Goal: Task Accomplishment & Management: Manage account settings

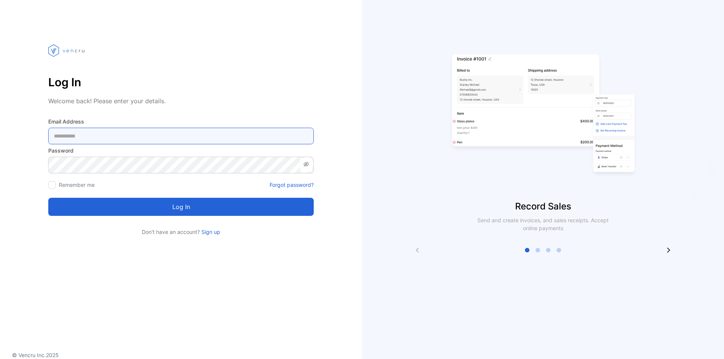
click at [184, 131] on Address-inputemail "email" at bounding box center [180, 136] width 265 height 17
type Address-inputemail "**********"
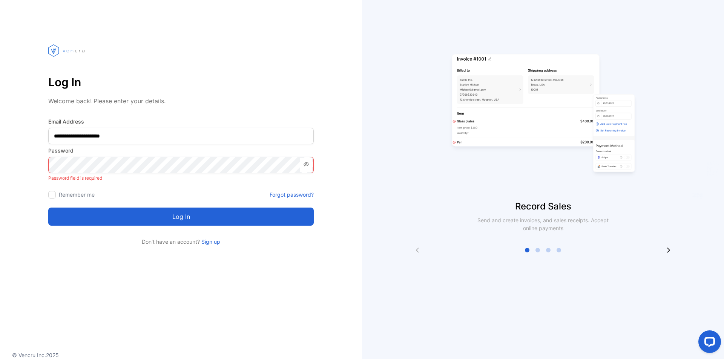
click at [61, 194] on label "Remember me" at bounding box center [77, 194] width 36 height 6
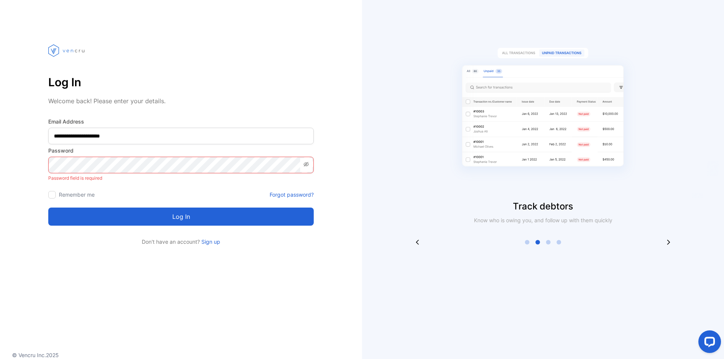
click at [55, 196] on div at bounding box center [52, 195] width 8 height 8
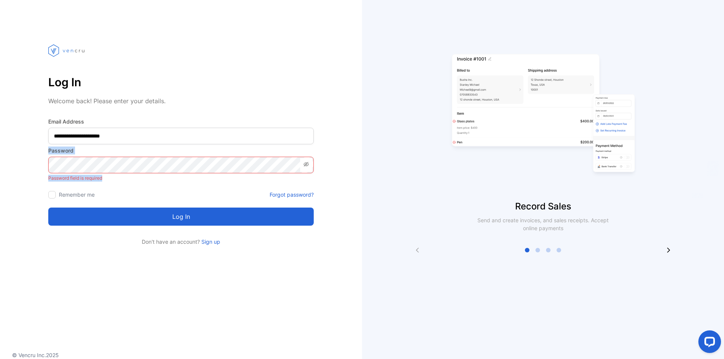
click at [206, 173] on div "Password Password field is required" at bounding box center [180, 165] width 265 height 37
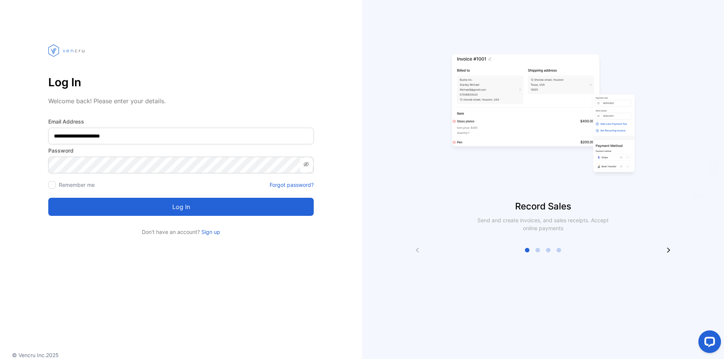
click at [199, 202] on button "Log in" at bounding box center [180, 207] width 265 height 18
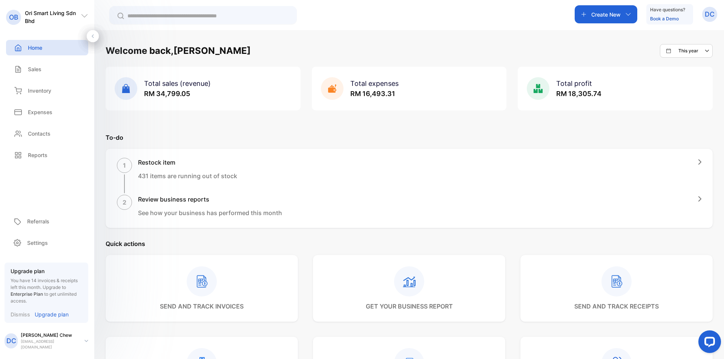
click at [716, 95] on div "Welcome back, [PERSON_NAME] This year Total sales (revenue) RM 34,799.05 Total …" at bounding box center [408, 209] width 629 height 359
click at [50, 72] on div "Sales" at bounding box center [47, 68] width 82 height 15
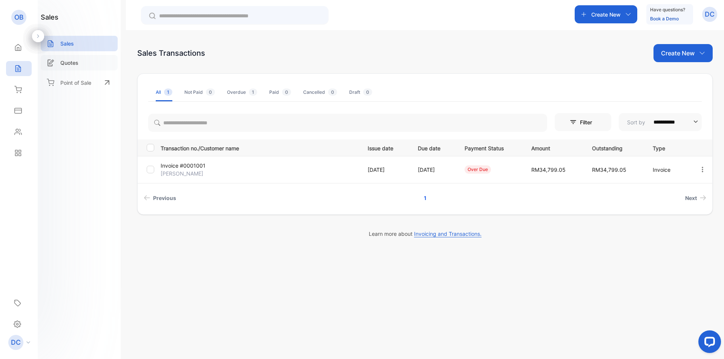
click at [81, 62] on div "Quotes" at bounding box center [79, 62] width 77 height 15
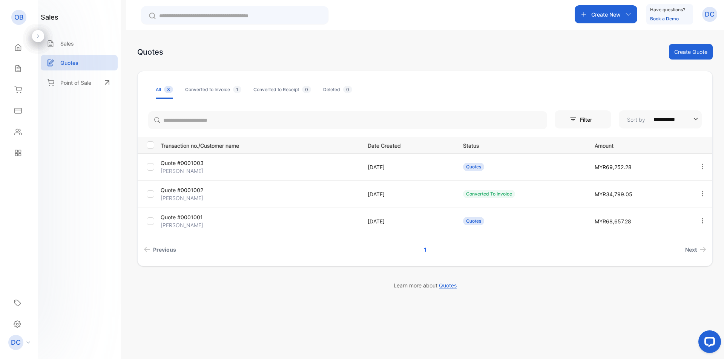
click at [315, 171] on td "Quote #0001003 [PERSON_NAME]" at bounding box center [258, 166] width 201 height 27
click at [476, 169] on div "Quotes" at bounding box center [473, 167] width 21 height 8
click at [600, 168] on span "MYR69,252.28" at bounding box center [612, 167] width 37 height 6
click at [393, 168] on p "[DATE]" at bounding box center [407, 167] width 80 height 8
click at [707, 167] on div at bounding box center [701, 167] width 19 height 19
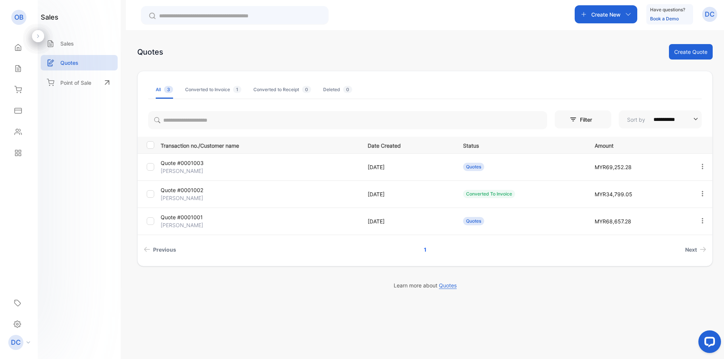
click at [703, 166] on icon "button" at bounding box center [702, 166] width 7 height 7
click at [615, 165] on span "MYR69,252.28" at bounding box center [612, 167] width 37 height 6
click at [182, 164] on p "Quote #0001003" at bounding box center [194, 163] width 66 height 8
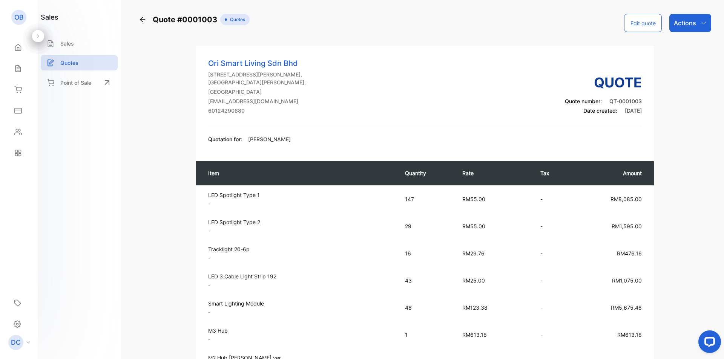
click at [688, 24] on p "Actions" at bounding box center [685, 22] width 22 height 9
click at [690, 48] on div "Convert to Invoice" at bounding box center [675, 47] width 72 height 15
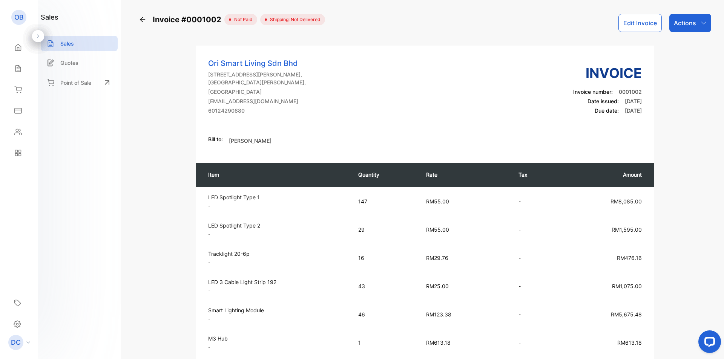
click at [703, 24] on icon "button" at bounding box center [703, 23] width 6 height 6
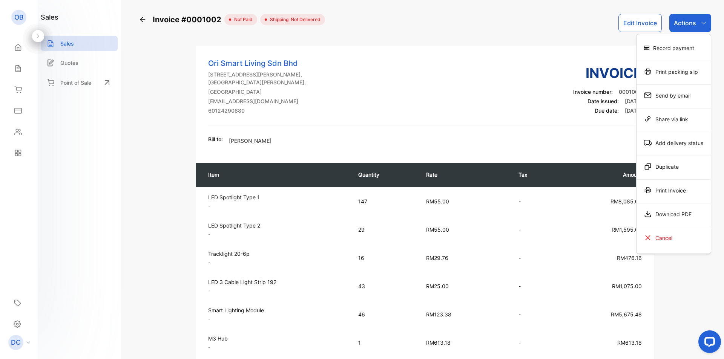
click at [703, 24] on icon "button" at bounding box center [703, 23] width 6 height 6
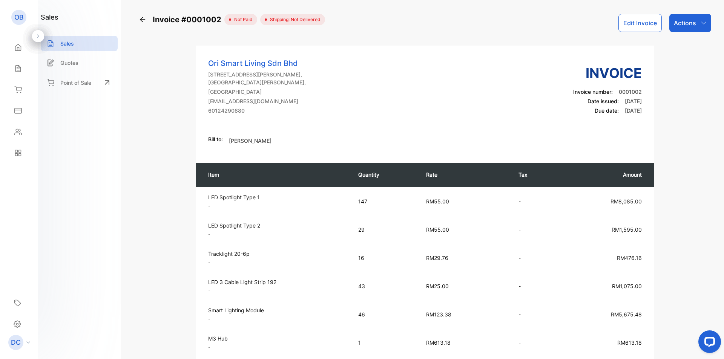
click at [642, 25] on button "Edit Invoice" at bounding box center [639, 23] width 43 height 18
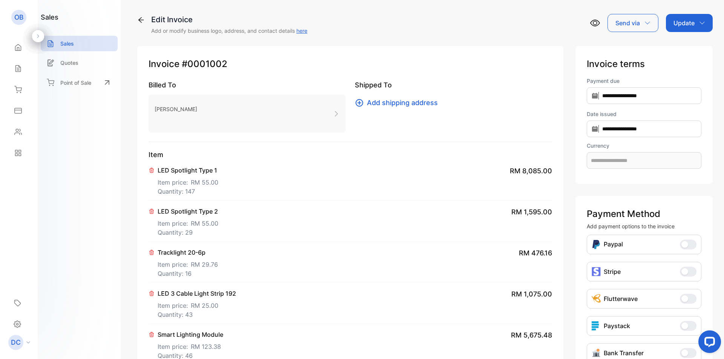
type input "**********"
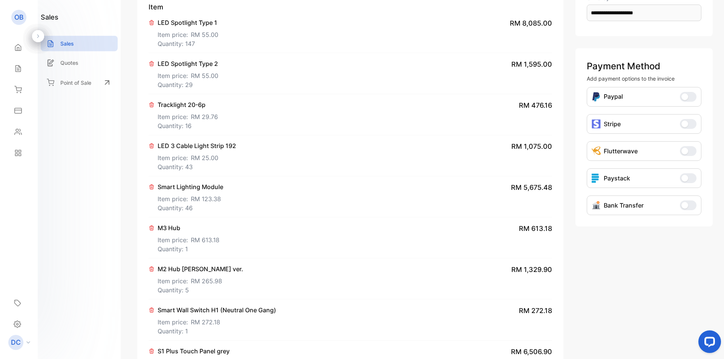
scroll to position [151, 0]
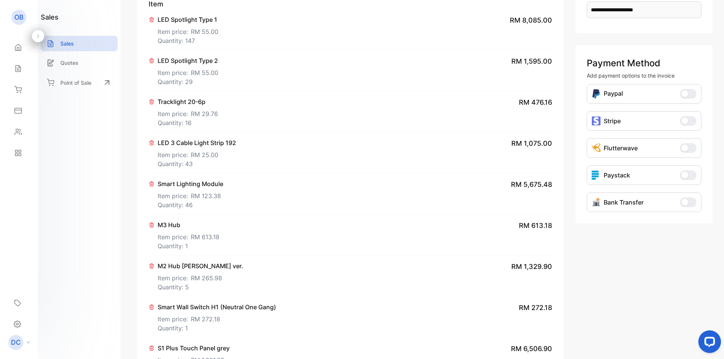
click at [684, 202] on span "button" at bounding box center [684, 202] width 7 height 7
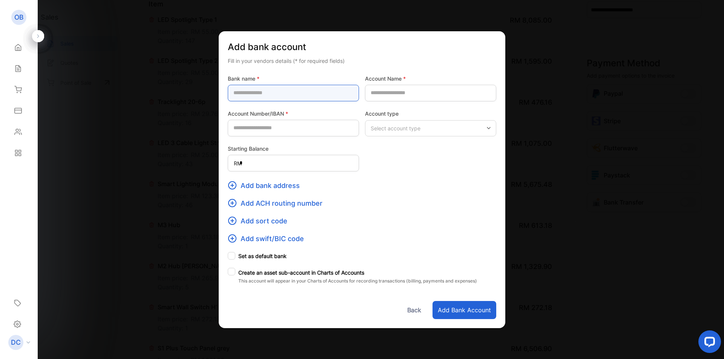
click at [304, 98] on name-inputbankname "text" at bounding box center [293, 93] width 131 height 17
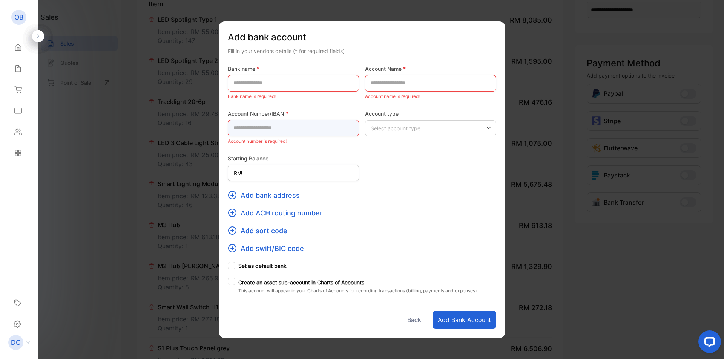
click at [321, 128] on Number\/IBAN-inputaccountnumber "text" at bounding box center [293, 128] width 131 height 17
paste Number\/IBAN-inputaccountnumber "**********"
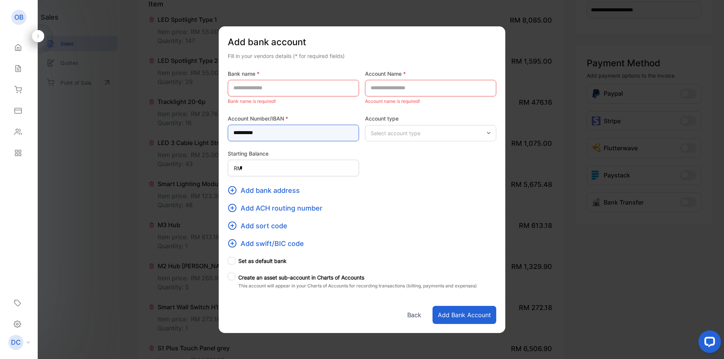
type Number\/IBAN-inputaccountnumber "**********"
click at [308, 91] on name-inputbankname "text" at bounding box center [293, 88] width 131 height 17
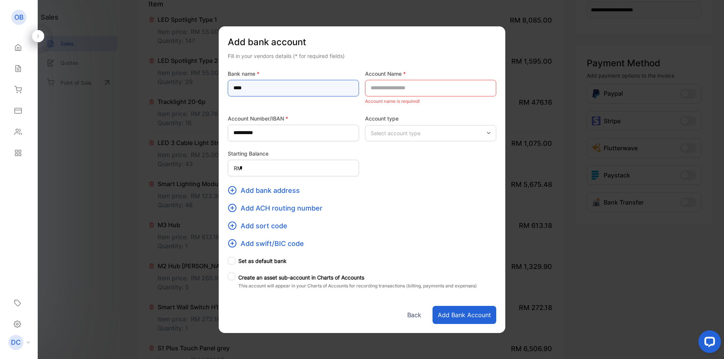
type name-inputbankname "****"
click at [430, 93] on Name-inputaccountname "text" at bounding box center [430, 88] width 131 height 17
paste Name-inputaccountname "**********"
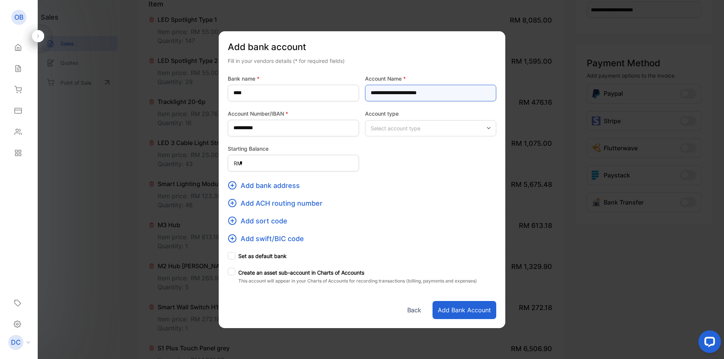
type Name-inputaccountname "**********"
click at [406, 129] on p "Select account type" at bounding box center [395, 128] width 50 height 8
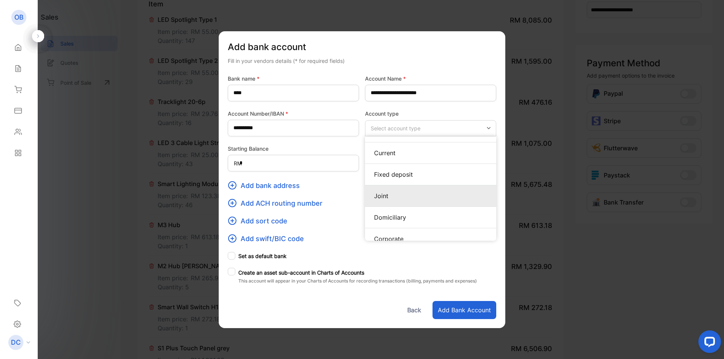
scroll to position [24, 0]
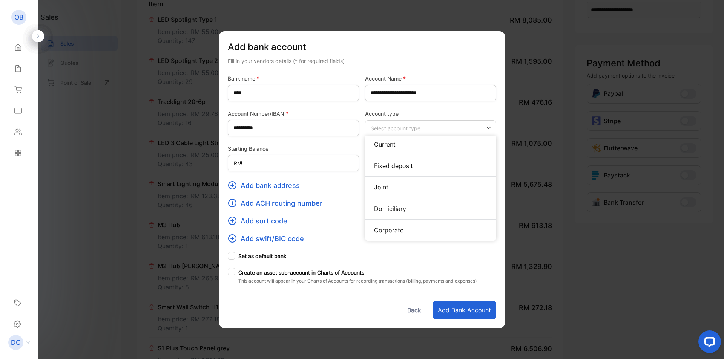
click at [302, 150] on label "Starting Balance" at bounding box center [293, 149] width 131 height 8
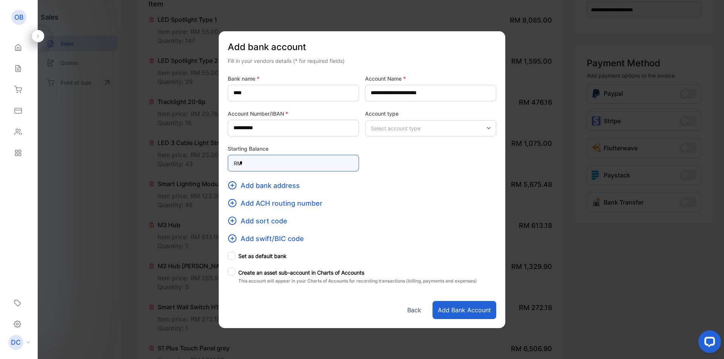
click at [295, 161] on Balance-inputHomeStartingBalance "*" at bounding box center [293, 163] width 131 height 17
click at [362, 185] on div "Add bank address" at bounding box center [362, 186] width 268 height 10
click at [442, 128] on div "Select account type" at bounding box center [430, 128] width 131 height 16
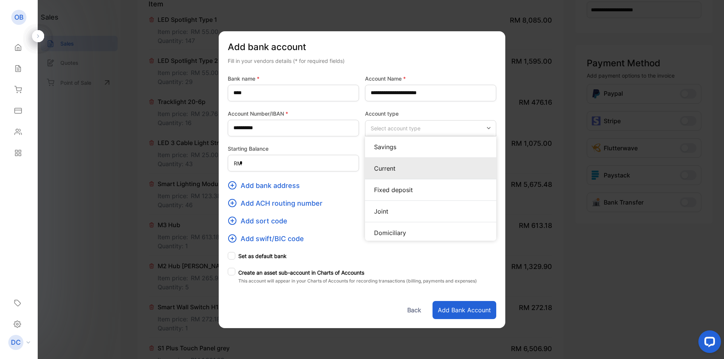
click at [406, 165] on p "Current" at bounding box center [430, 168] width 113 height 9
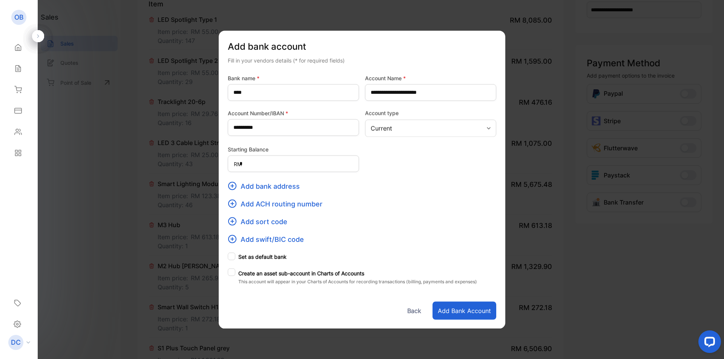
click at [231, 258] on div at bounding box center [232, 257] width 8 height 8
click at [466, 308] on button "Add bank account" at bounding box center [464, 311] width 64 height 18
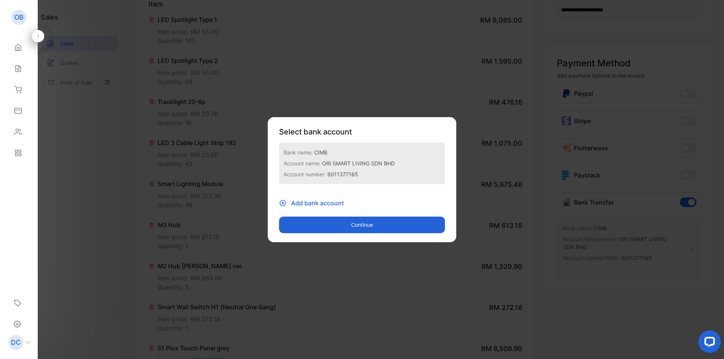
click at [355, 180] on div "Bank name: CIMB Account name: ORI SMART LIVING SDN BHD Account number: 80113771…" at bounding box center [362, 163] width 166 height 42
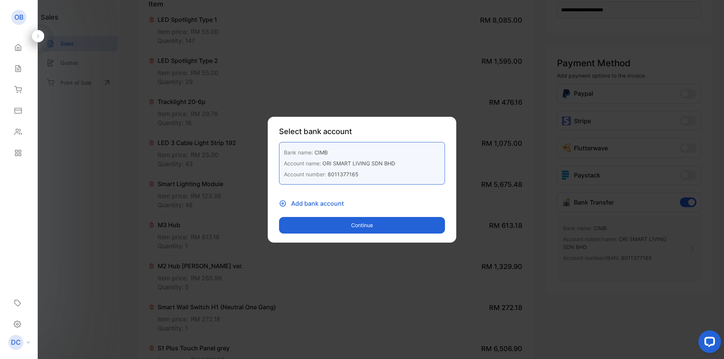
click at [365, 226] on button "Continue" at bounding box center [362, 225] width 166 height 17
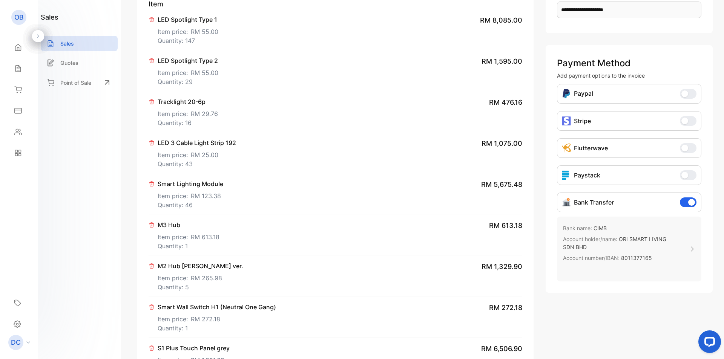
scroll to position [0, 0]
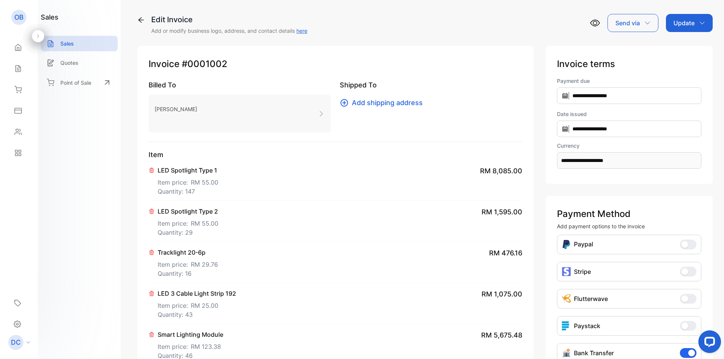
click at [189, 112] on div "[PERSON_NAME]" at bounding box center [239, 114] width 182 height 38
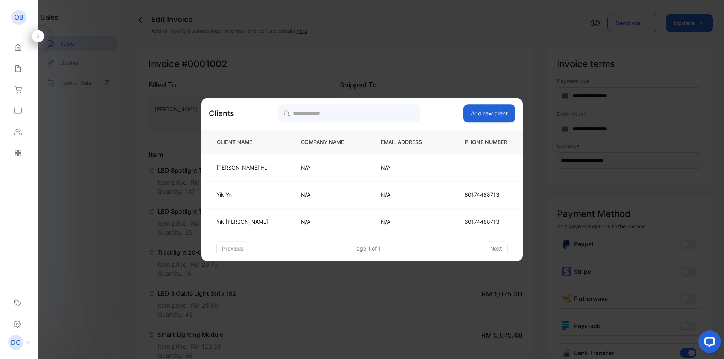
click at [477, 117] on button "Add new client" at bounding box center [489, 113] width 52 height 18
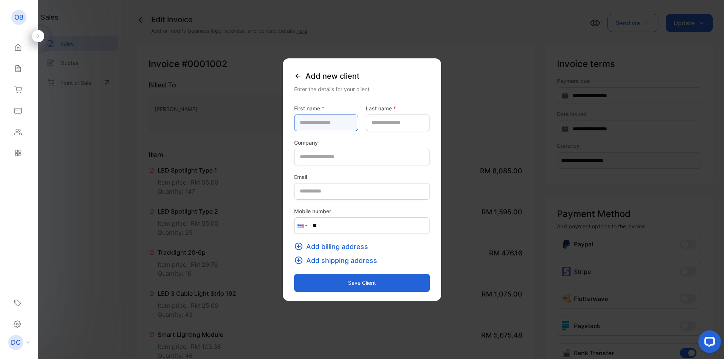
click at [314, 124] on name-inputfirstname "text" at bounding box center [326, 123] width 64 height 17
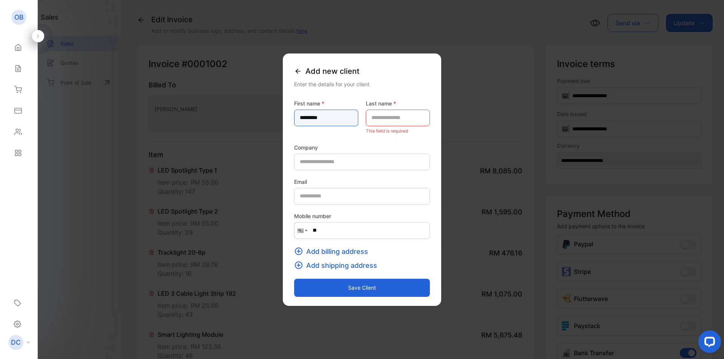
type name-inputfirstname "*********"
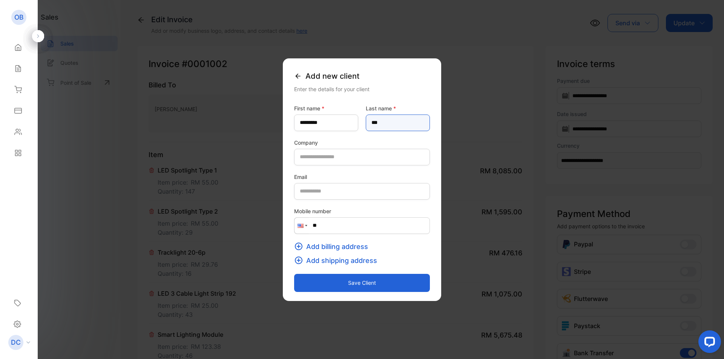
type name-inputlastname "***"
click at [337, 281] on button "Save client" at bounding box center [362, 283] width 136 height 18
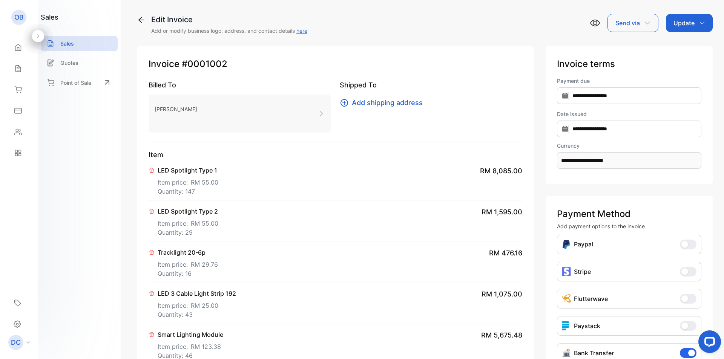
click at [699, 26] on div "Update" at bounding box center [689, 23] width 47 height 18
click at [680, 47] on div "Invoice" at bounding box center [690, 47] width 43 height 15
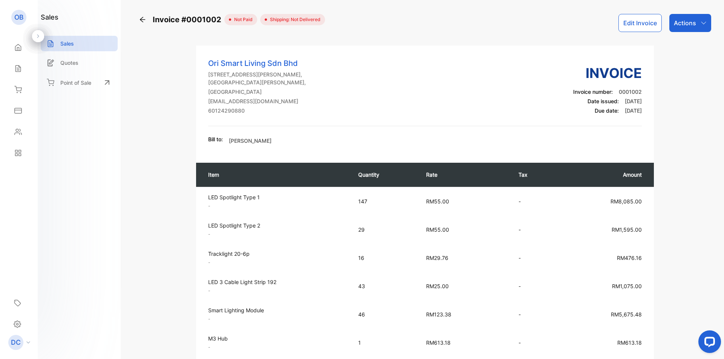
click at [646, 24] on button "Edit Invoice" at bounding box center [639, 23] width 43 height 18
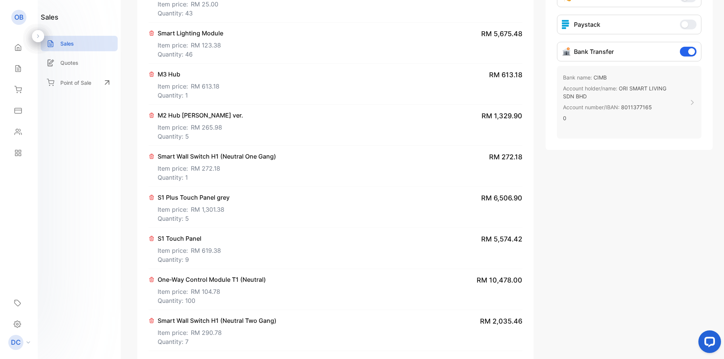
type input "**********"
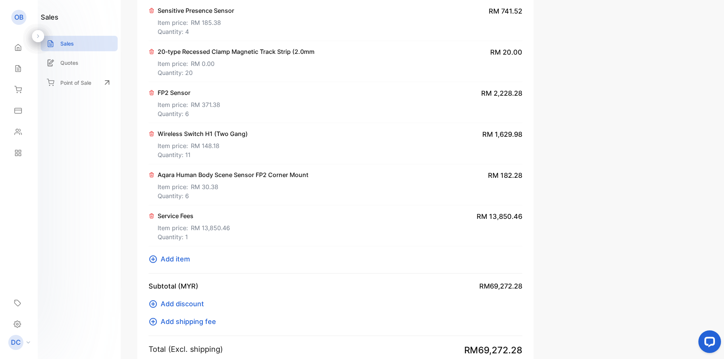
scroll to position [1024, 0]
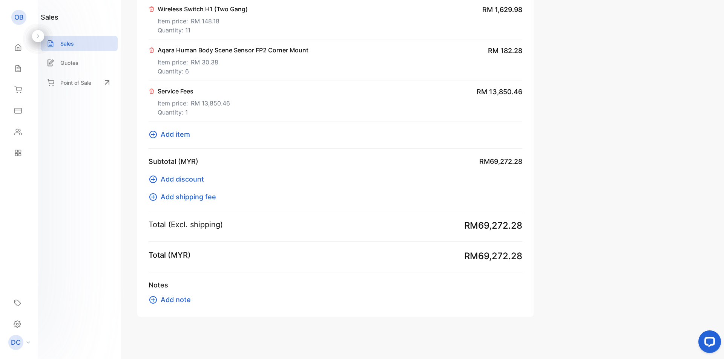
click at [185, 133] on span "Add item" at bounding box center [175, 134] width 29 height 10
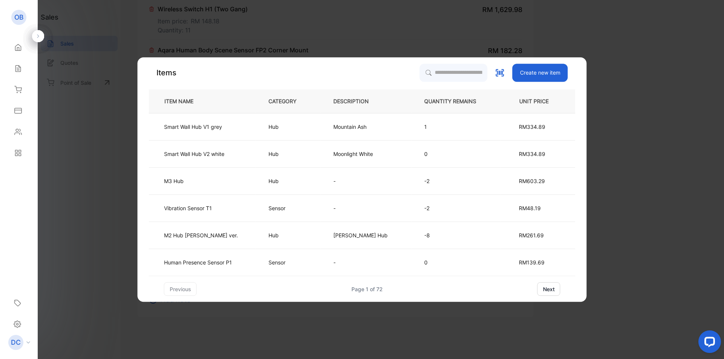
click at [521, 75] on button "Create new item" at bounding box center [539, 73] width 55 height 18
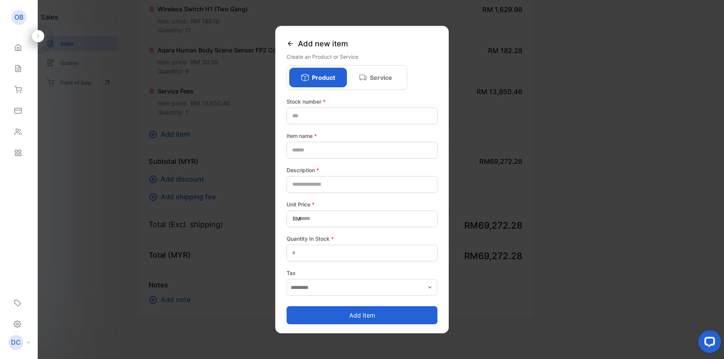
click at [380, 70] on div "Service" at bounding box center [376, 77] width 58 height 20
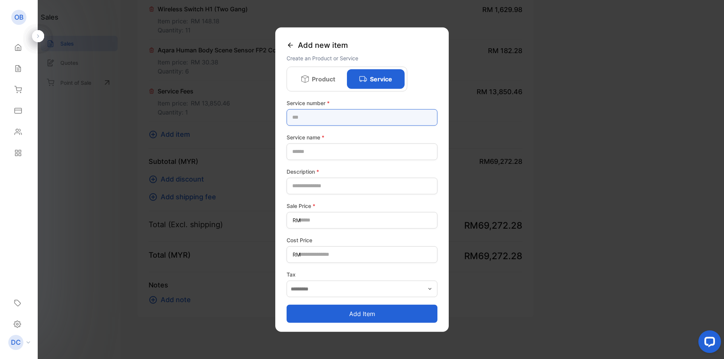
click at [329, 118] on number-inputstocknumber "text" at bounding box center [361, 117] width 151 height 17
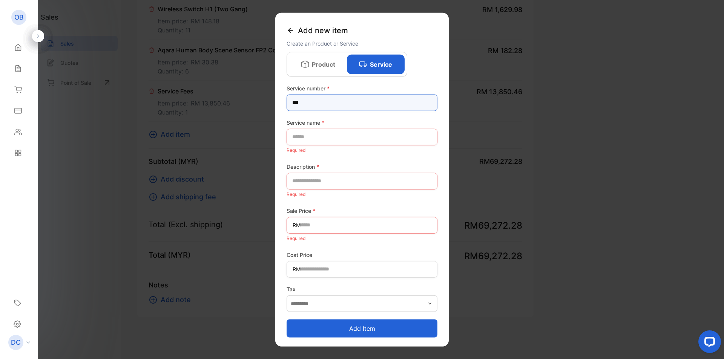
type number-inputstocknumber "***"
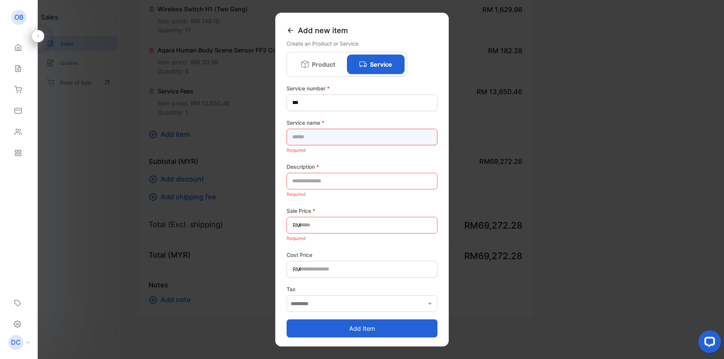
click at [311, 140] on name-inputproductname "text" at bounding box center [361, 137] width 151 height 17
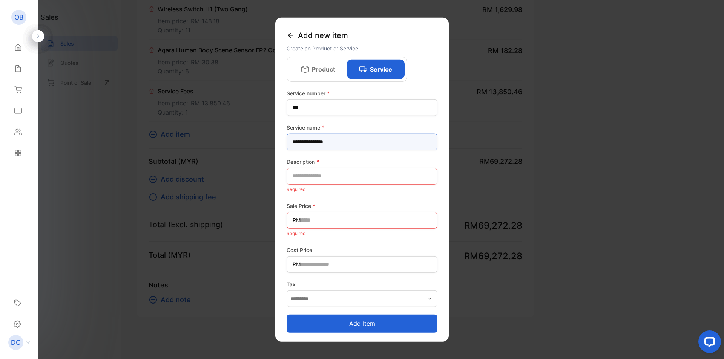
type name-inputproductname "**********"
click at [335, 176] on input "text" at bounding box center [361, 176] width 151 height 17
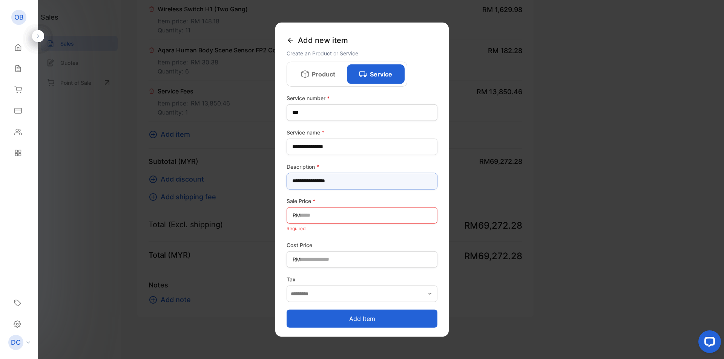
type input "**********"
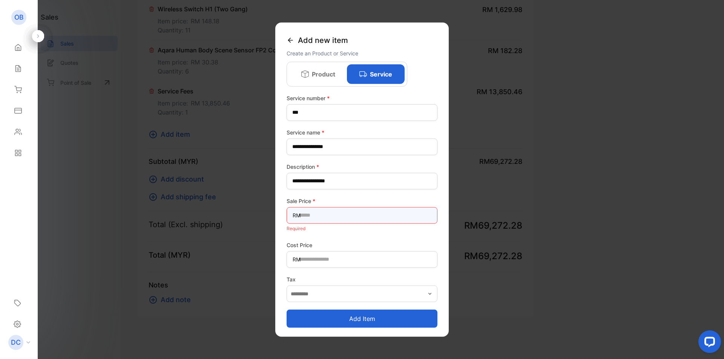
click at [326, 212] on Price-inputunitprice "text" at bounding box center [361, 215] width 151 height 17
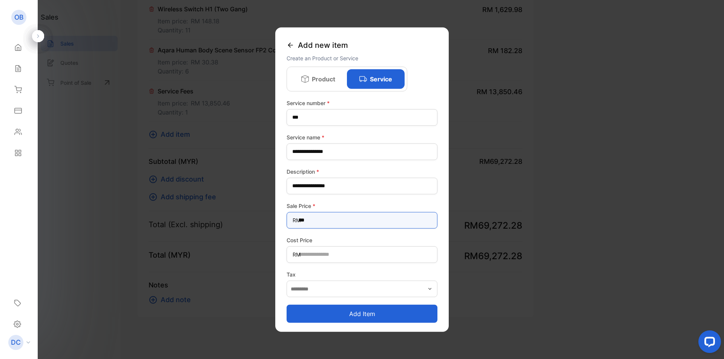
type Price-inputunitprice "*****"
drag, startPoint x: 327, startPoint y: 222, endPoint x: 256, endPoint y: 225, distance: 70.9
click at [251, 317] on div "**********" at bounding box center [335, 317] width 396 height 0
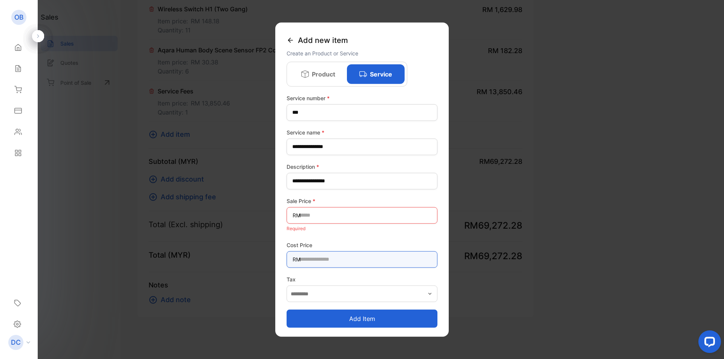
click at [328, 259] on Price-inputcostofitem "text" at bounding box center [361, 259] width 151 height 17
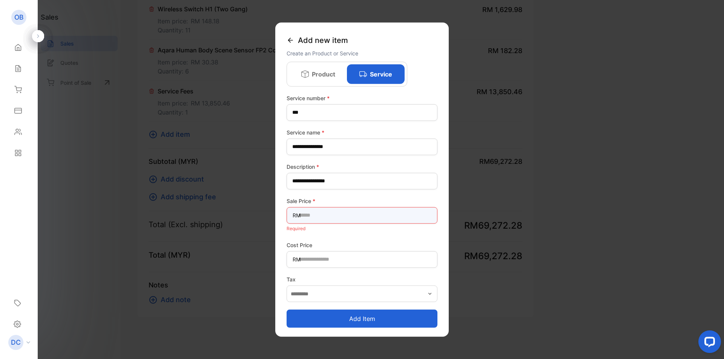
click at [318, 216] on Price-inputunitprice "text" at bounding box center [361, 215] width 151 height 17
type Price-inputunitprice "****"
click at [321, 275] on form "**********" at bounding box center [361, 211] width 151 height 234
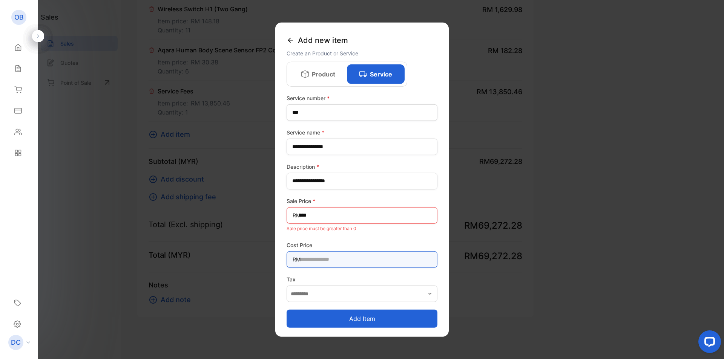
click at [323, 259] on Price-inputcostofitem "text" at bounding box center [361, 259] width 151 height 17
click at [292, 43] on icon at bounding box center [290, 40] width 8 height 8
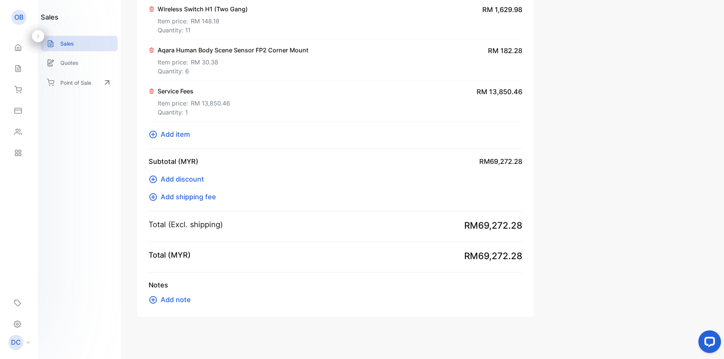
click at [191, 178] on span "Add discount" at bounding box center [182, 179] width 43 height 10
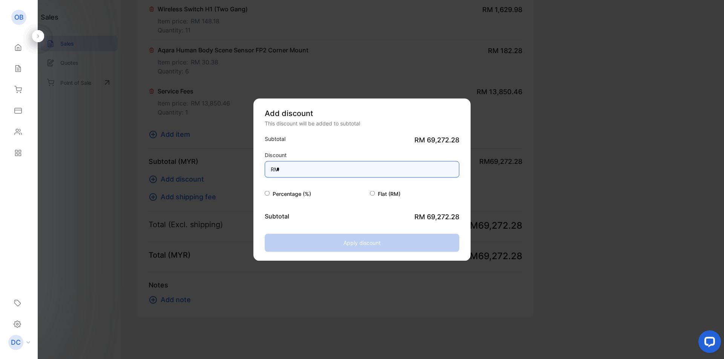
click at [303, 170] on input "*" at bounding box center [362, 169] width 194 height 17
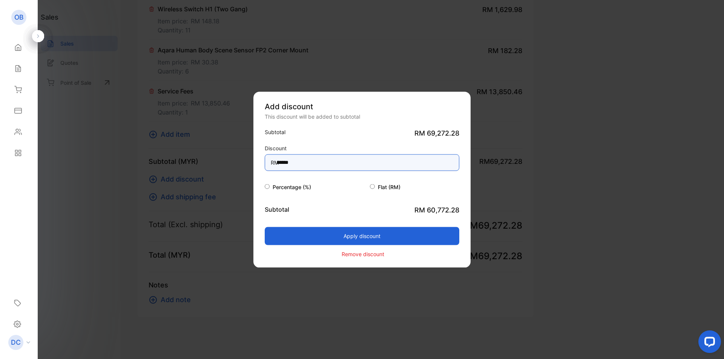
type input "******"
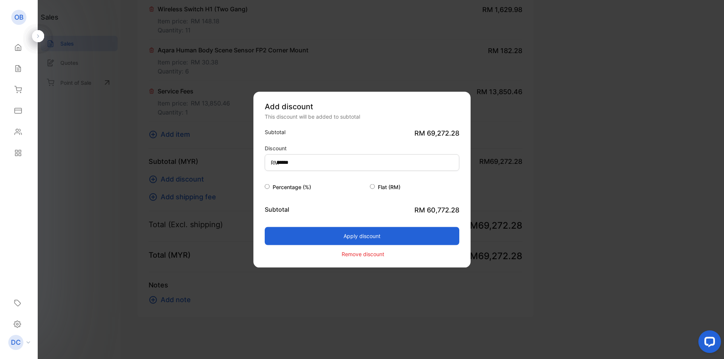
click at [322, 233] on button "Apply discount" at bounding box center [362, 236] width 194 height 18
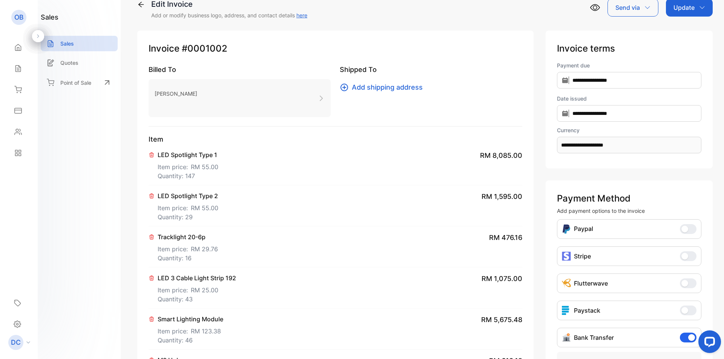
scroll to position [0, 0]
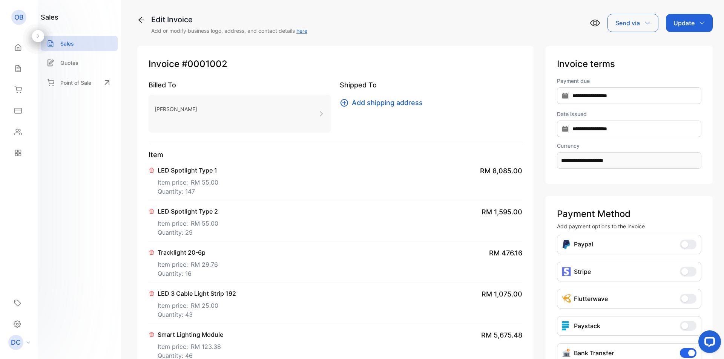
click at [695, 24] on div "Update" at bounding box center [689, 23] width 47 height 18
click at [688, 43] on div "Invoice" at bounding box center [690, 47] width 43 height 15
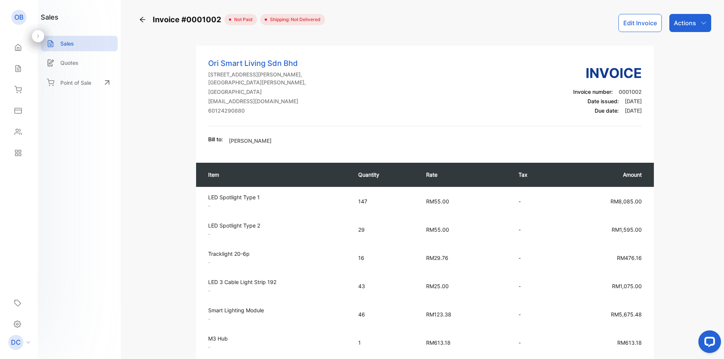
click at [697, 23] on div "Actions" at bounding box center [690, 23] width 42 height 18
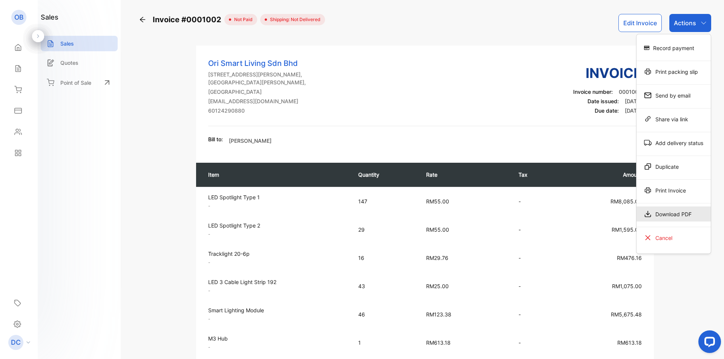
click at [677, 211] on div "Download PDF" at bounding box center [673, 214] width 74 height 15
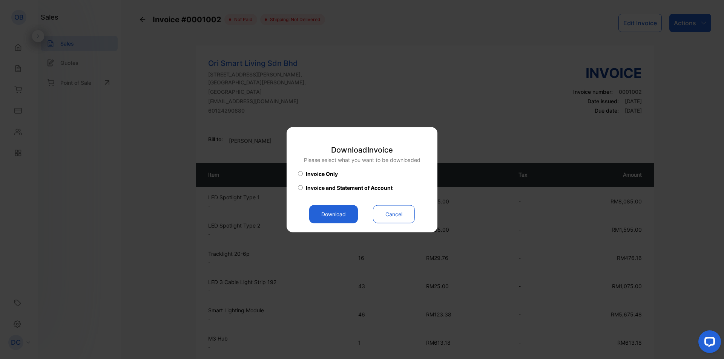
click at [335, 211] on button "Download" at bounding box center [333, 214] width 49 height 18
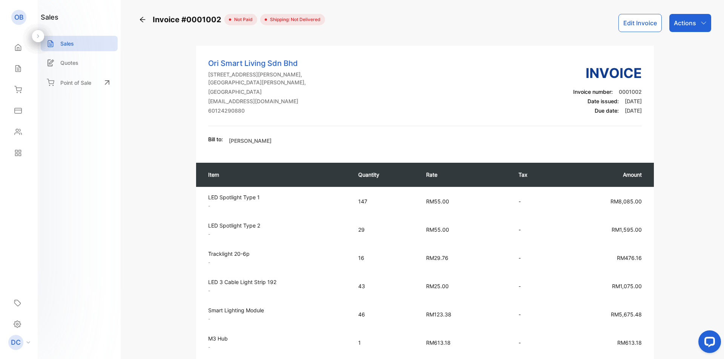
click at [648, 22] on button "Edit Invoice" at bounding box center [639, 23] width 43 height 18
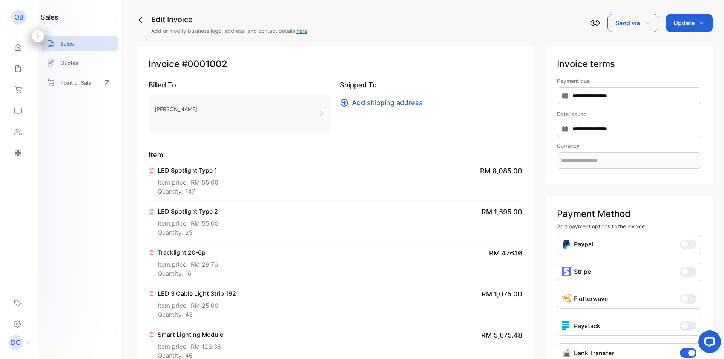
type input "**********"
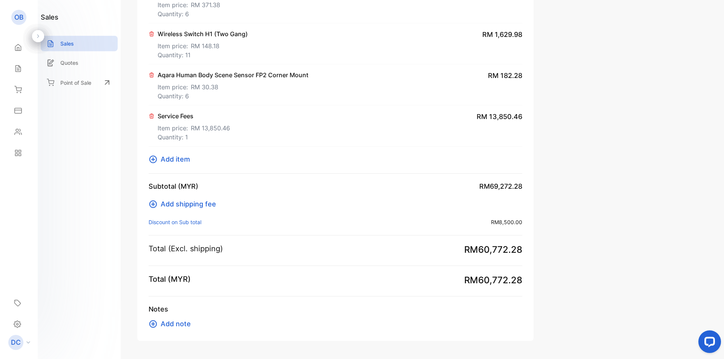
scroll to position [986, 0]
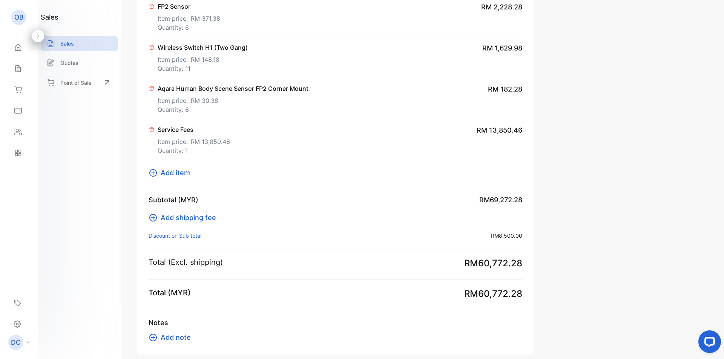
click at [188, 236] on p "Discount on Sub total :" at bounding box center [174, 236] width 53 height 8
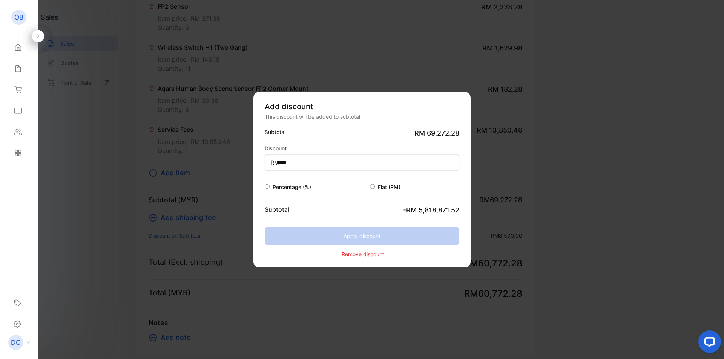
click at [358, 254] on p "Remove discount" at bounding box center [362, 254] width 43 height 8
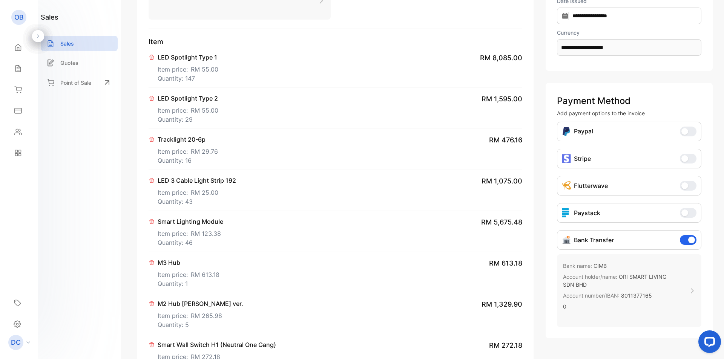
scroll to position [151, 0]
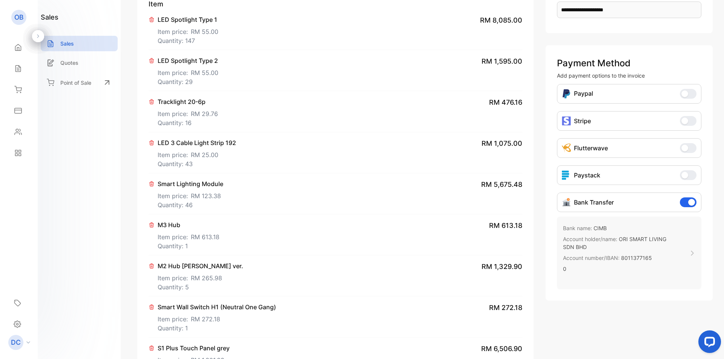
click at [656, 250] on p "Account holder/name: [PERSON_NAME] LIVING SDN BHD" at bounding box center [619, 243] width 112 height 19
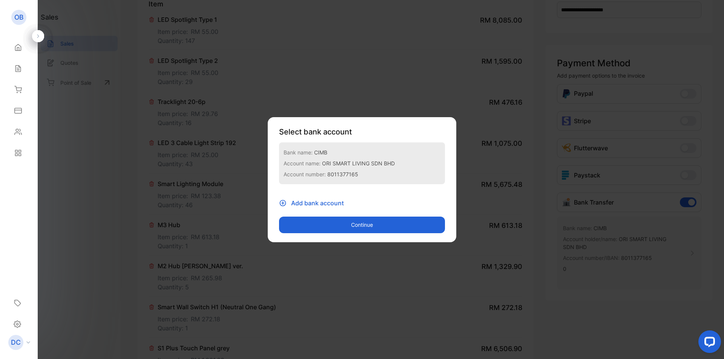
click at [318, 169] on p "Account number: 8011377165" at bounding box center [361, 174] width 157 height 11
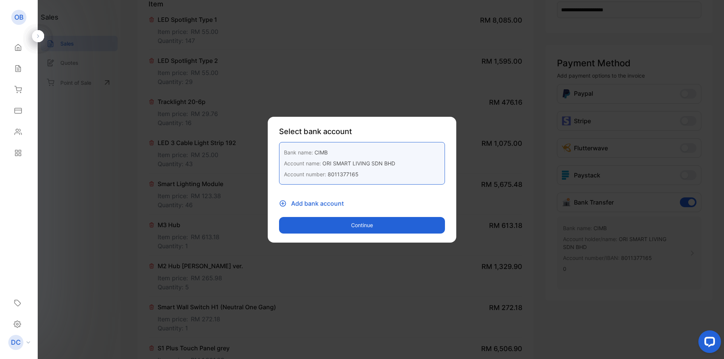
click at [369, 220] on button "Continue" at bounding box center [362, 225] width 166 height 17
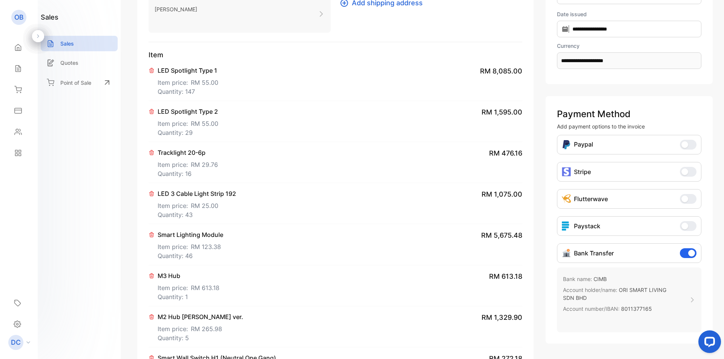
scroll to position [0, 0]
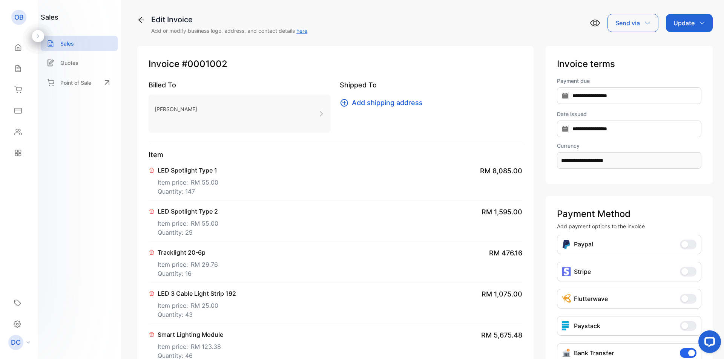
click at [304, 117] on div "[PERSON_NAME]" at bounding box center [239, 114] width 182 height 38
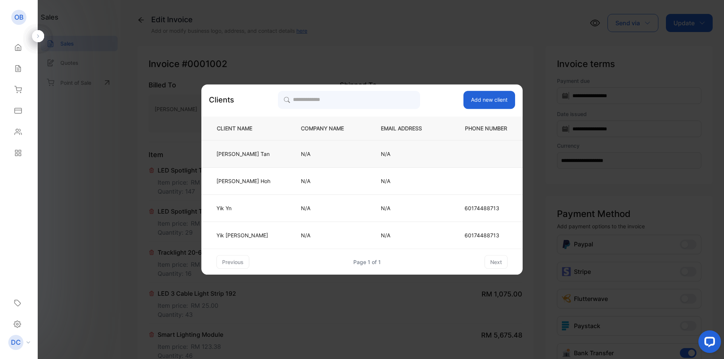
click at [301, 153] on p "N/A" at bounding box center [328, 154] width 55 height 8
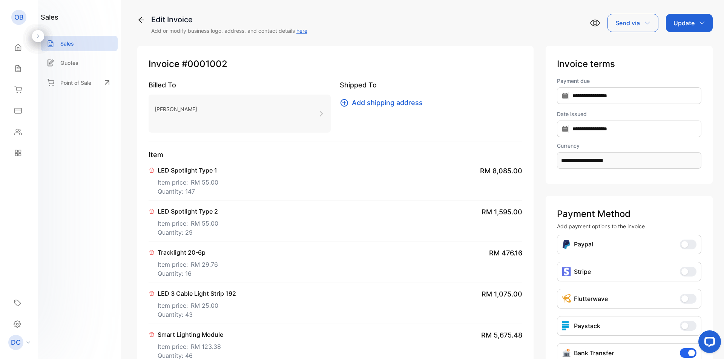
click at [303, 31] on link "here" at bounding box center [301, 31] width 11 height 6
click at [644, 21] on icon "button" at bounding box center [647, 23] width 6 height 6
click at [703, 23] on div "Update" at bounding box center [689, 23] width 47 height 18
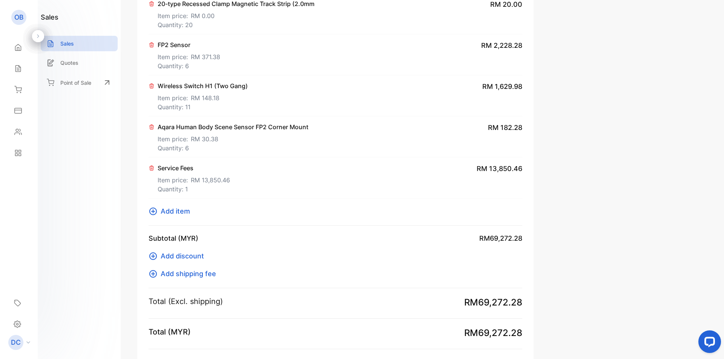
scroll to position [1024, 0]
